Goal: Obtain resource: Download file/media

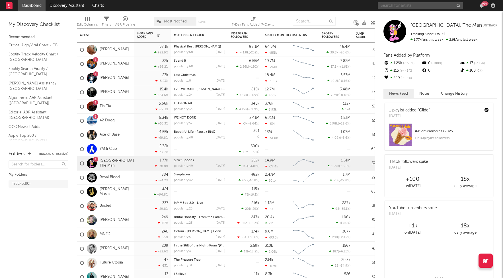
click at [410, 4] on input "text" at bounding box center [420, 5] width 85 height 7
type input "musicinreellife"
click at [37, 221] on div "Folders Tracked Artists ( 26 ) My Folders Tracked ( 0 )" at bounding box center [38, 211] width 77 height 133
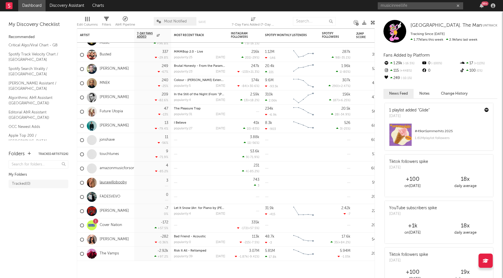
click at [114, 181] on link "laurawillobooby" at bounding box center [113, 182] width 27 height 5
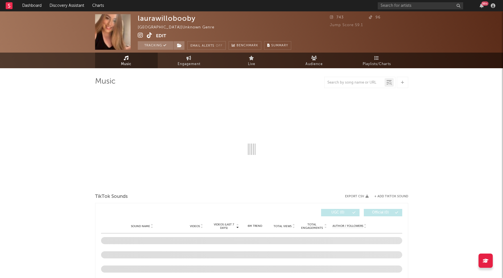
select select "1w"
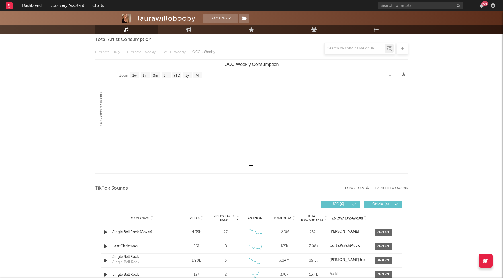
scroll to position [113, 0]
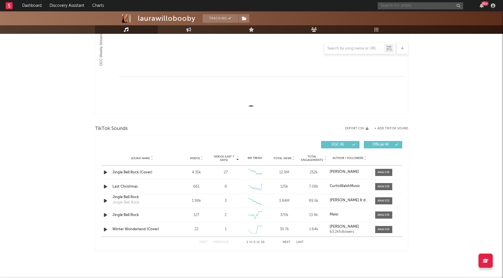
click at [384, 7] on input "text" at bounding box center [420, 5] width 85 height 7
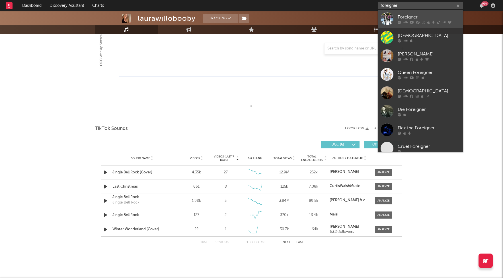
type input "foreigner"
click at [405, 15] on div "Foreigner" at bounding box center [429, 17] width 63 height 7
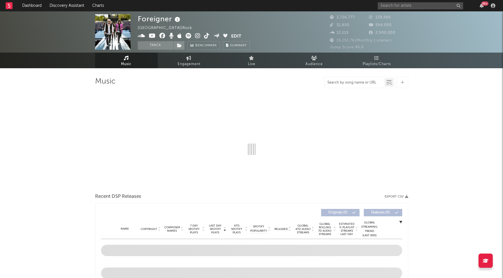
click at [347, 83] on input "text" at bounding box center [354, 83] width 60 height 5
type input "juke"
select select "6m"
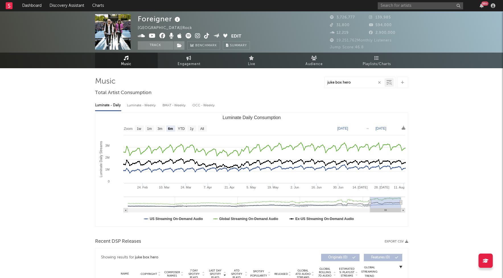
type input "juke box hero"
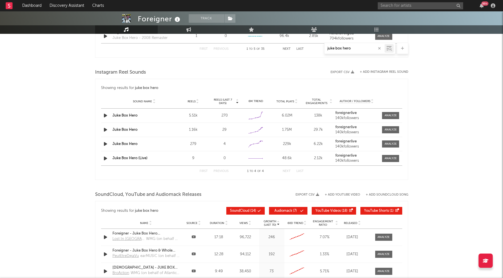
scroll to position [481, 0]
click at [394, 116] on div at bounding box center [391, 115] width 12 height 4
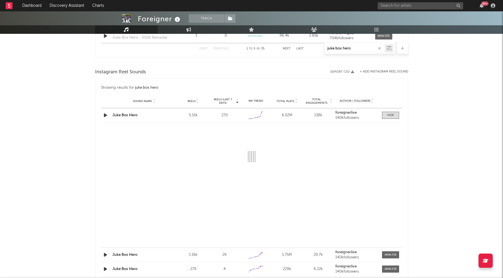
select select "6m"
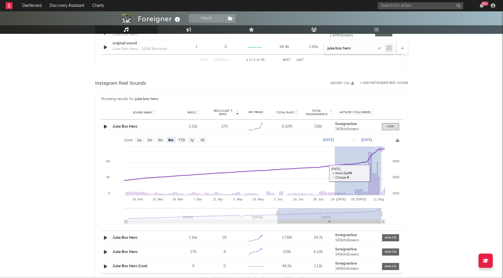
scroll to position [492, 0]
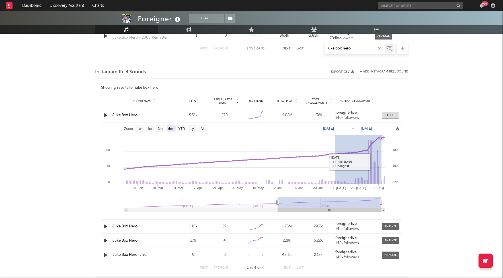
drag, startPoint x: 336, startPoint y: 162, endPoint x: 391, endPoint y: 162, distance: 54.4
click at [391, 162] on rect at bounding box center [251, 170] width 301 height 94
type input "[DATE]"
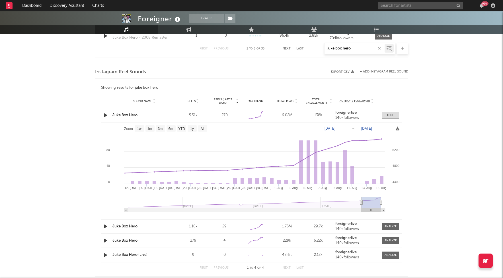
click at [106, 116] on icon "button" at bounding box center [105, 115] width 6 height 7
click at [106, 116] on icon "button" at bounding box center [104, 115] width 5 height 7
click at [351, 112] on strong "foreignerlive" at bounding box center [345, 113] width 21 height 4
click at [119, 115] on link "Juke Box Hero" at bounding box center [124, 116] width 25 height 4
click at [396, 129] on icon at bounding box center [398, 129] width 4 height 4
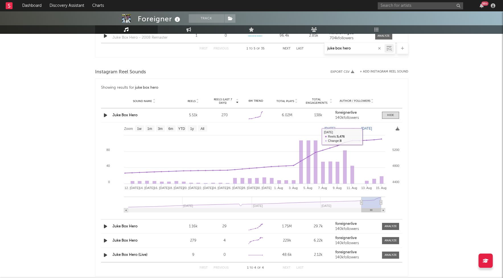
click at [396, 130] on icon at bounding box center [398, 129] width 4 height 4
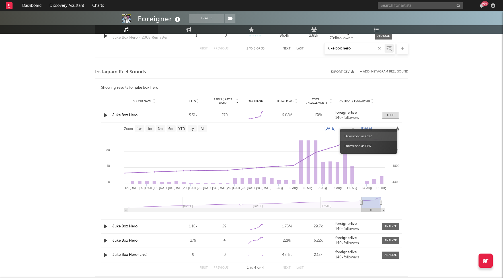
click at [373, 137] on span "Download as CSV" at bounding box center [368, 137] width 57 height 10
click at [125, 227] on link "Juke Box Hero" at bounding box center [124, 227] width 25 height 4
click at [131, 240] on link "Juke Box Hero" at bounding box center [124, 241] width 25 height 4
